Goal: Information Seeking & Learning: Learn about a topic

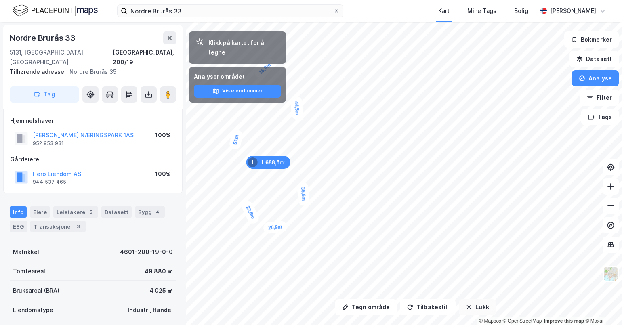
click at [476, 308] on button "Lukk" at bounding box center [476, 307] width 37 height 16
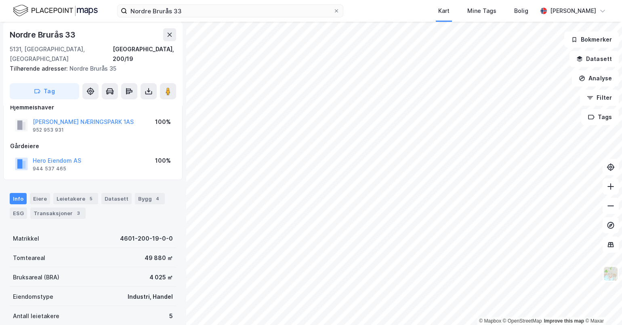
scroll to position [12, 0]
click at [54, 209] on div "Transaksjoner 3" at bounding box center [57, 214] width 55 height 11
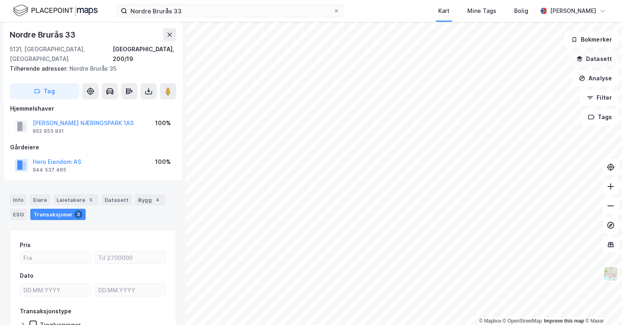
click at [602, 65] on button "Datasett" at bounding box center [593, 59] width 49 height 16
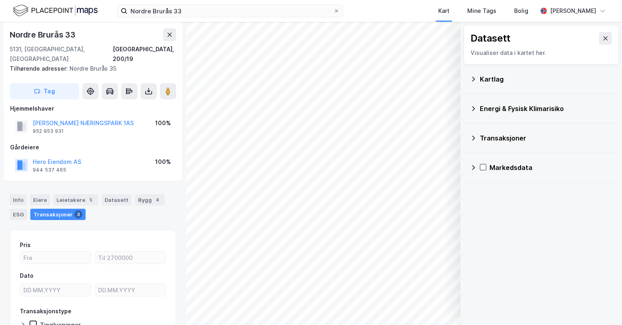
click at [502, 83] on div "Kartlag" at bounding box center [545, 79] width 132 height 10
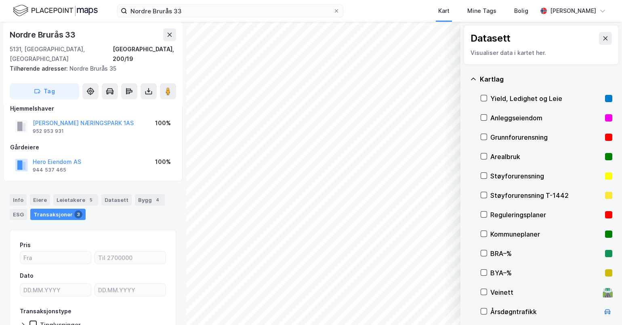
scroll to position [92, 0]
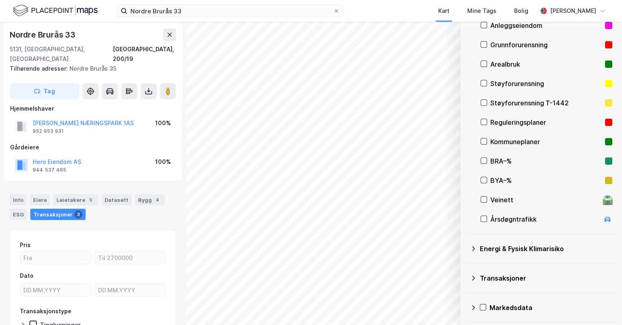
click at [492, 278] on div "Transaksjoner" at bounding box center [545, 278] width 132 height 10
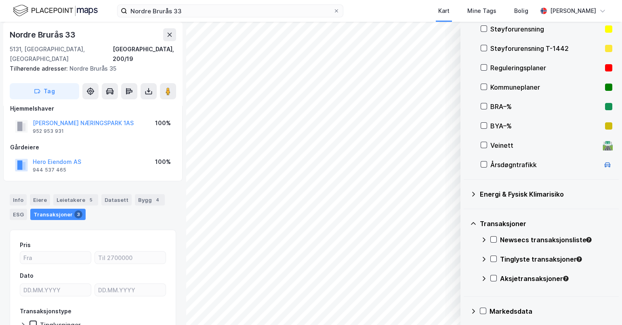
scroll to position [151, 0]
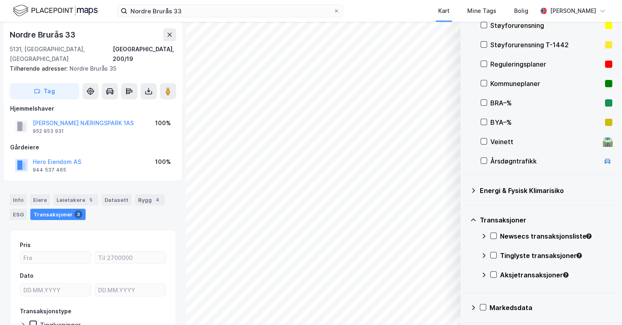
click at [497, 239] on div "Newsecs transaksjonsliste" at bounding box center [546, 239] width 132 height 19
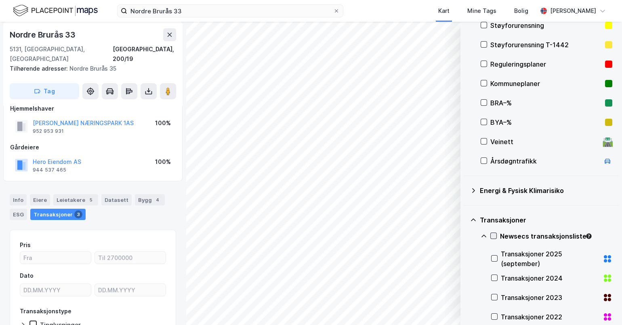
click at [490, 234] on icon at bounding box center [493, 236] width 6 height 6
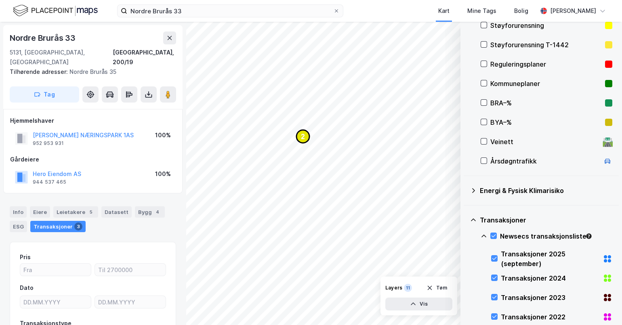
click at [307, 141] on circle "Map marker" at bounding box center [302, 136] width 13 height 13
click at [321, 153] on text "2" at bounding box center [321, 153] width 4 height 7
click at [288, 169] on text "2" at bounding box center [290, 171] width 4 height 7
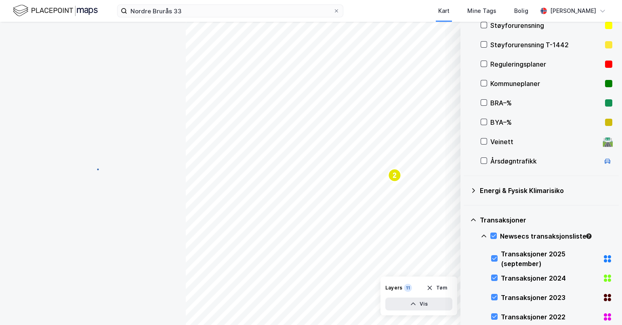
scroll to position [12, 0]
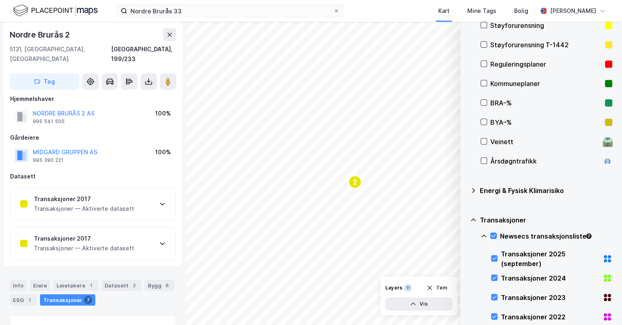
click at [153, 202] on div "Transaksjoner 2017 Transaksjoner — Aktiverte datasett" at bounding box center [92, 204] width 165 height 32
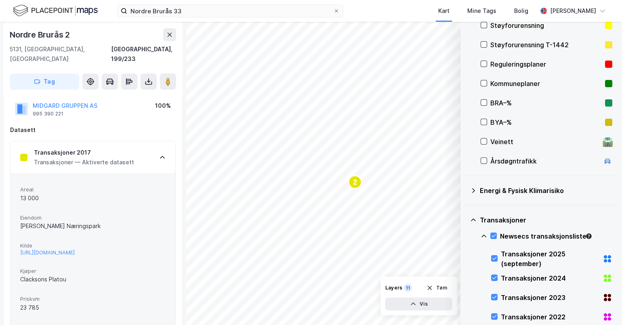
scroll to position [67, 0]
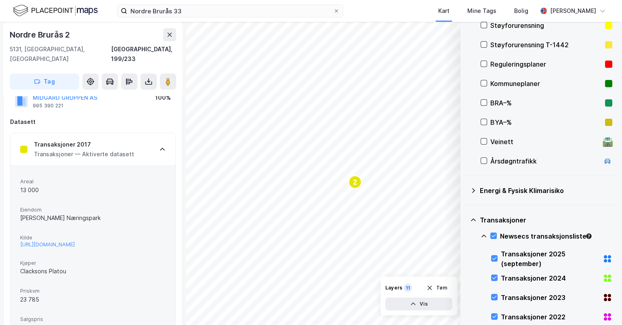
click at [163, 146] on icon at bounding box center [162, 149] width 6 height 6
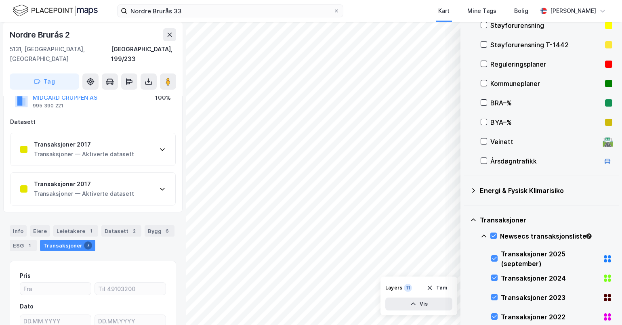
scroll to position [0, 0]
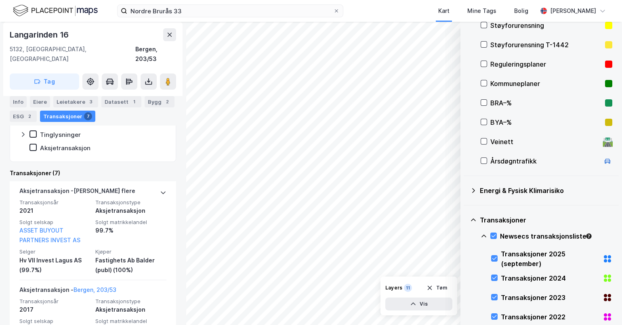
scroll to position [248, 0]
click at [103, 95] on div "Info [PERSON_NAME] 3 Datasett 1 Bygg 2 ESG 2 Transaksjoner 7" at bounding box center [93, 105] width 186 height 39
click at [109, 101] on div "Datasett 1" at bounding box center [121, 101] width 40 height 11
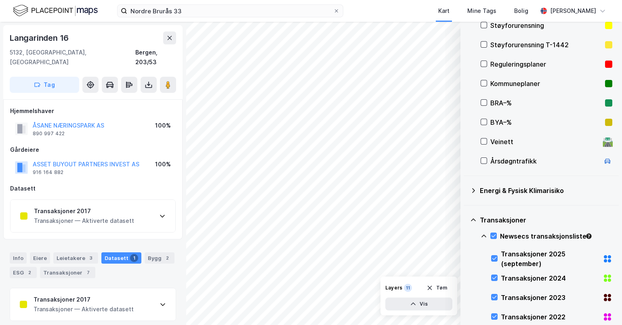
click at [147, 293] on div "Transaksjoner 2017 Transaksjoner — Aktiverte datasett" at bounding box center [92, 304] width 165 height 32
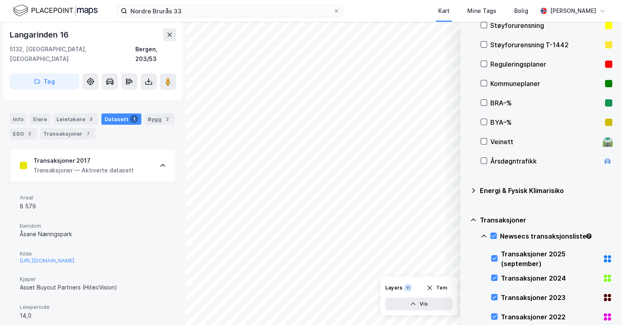
scroll to position [139, 0]
click at [60, 257] on div "[URL][DOMAIN_NAME]" at bounding box center [47, 260] width 54 height 7
